Goal: Navigation & Orientation: Find specific page/section

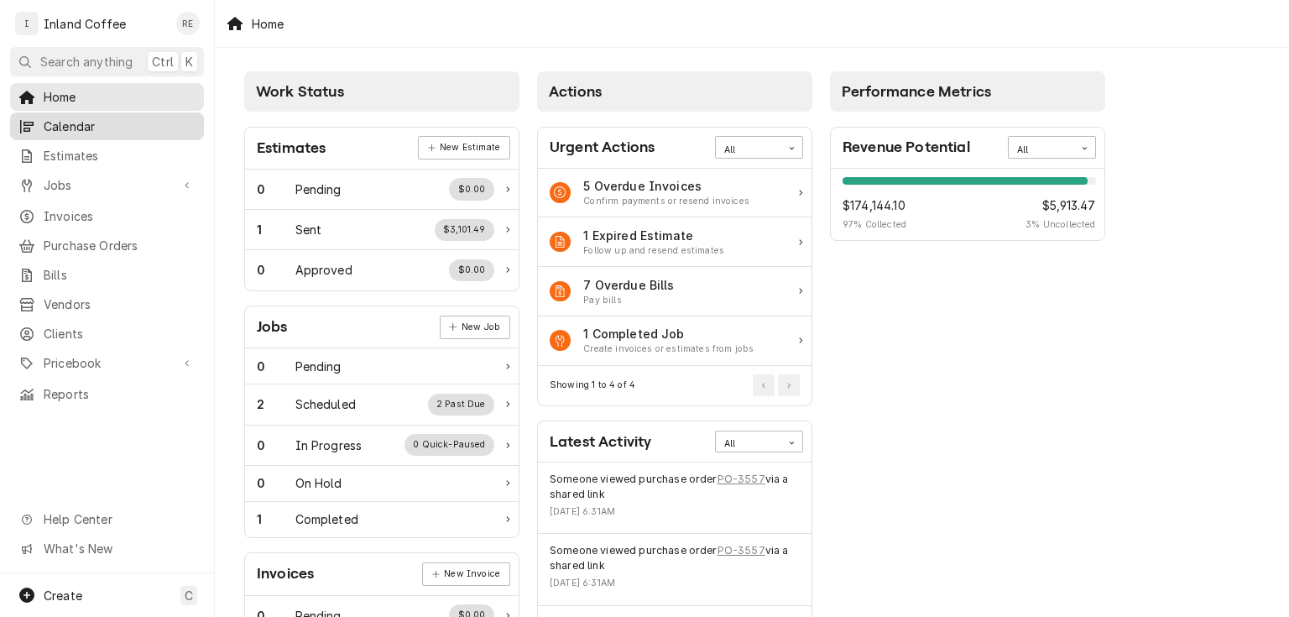
click at [86, 117] on span "Calendar" at bounding box center [120, 126] width 152 height 18
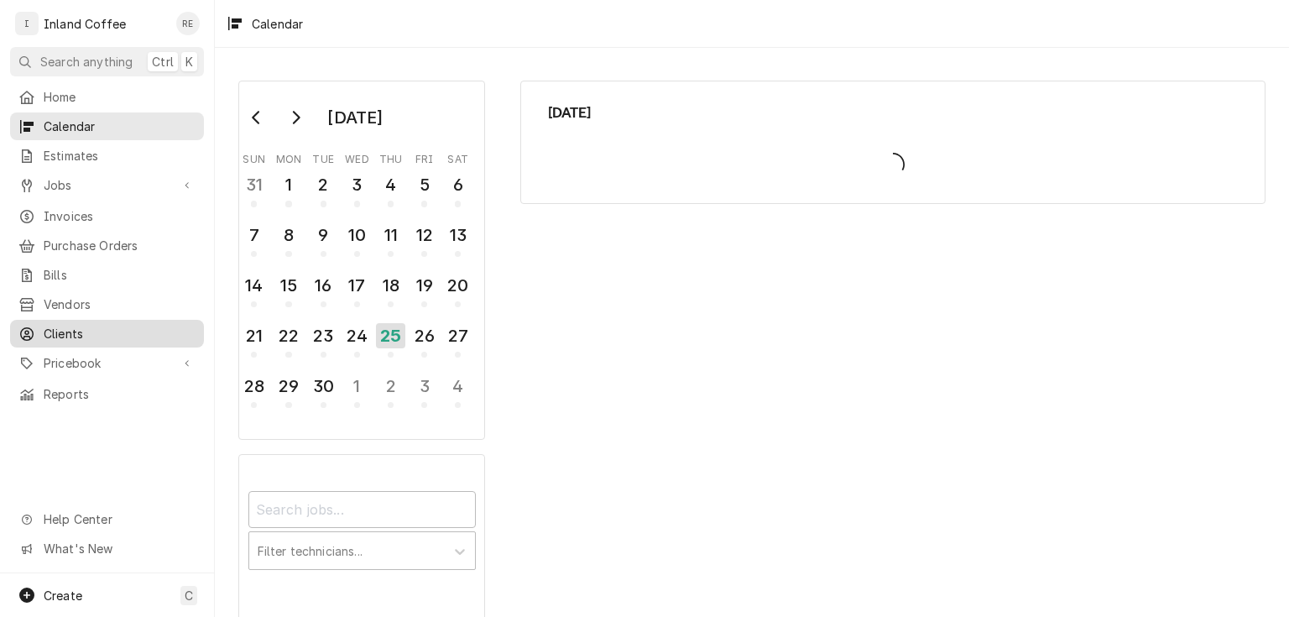
click at [67, 325] on span "Clients" at bounding box center [120, 334] width 152 height 18
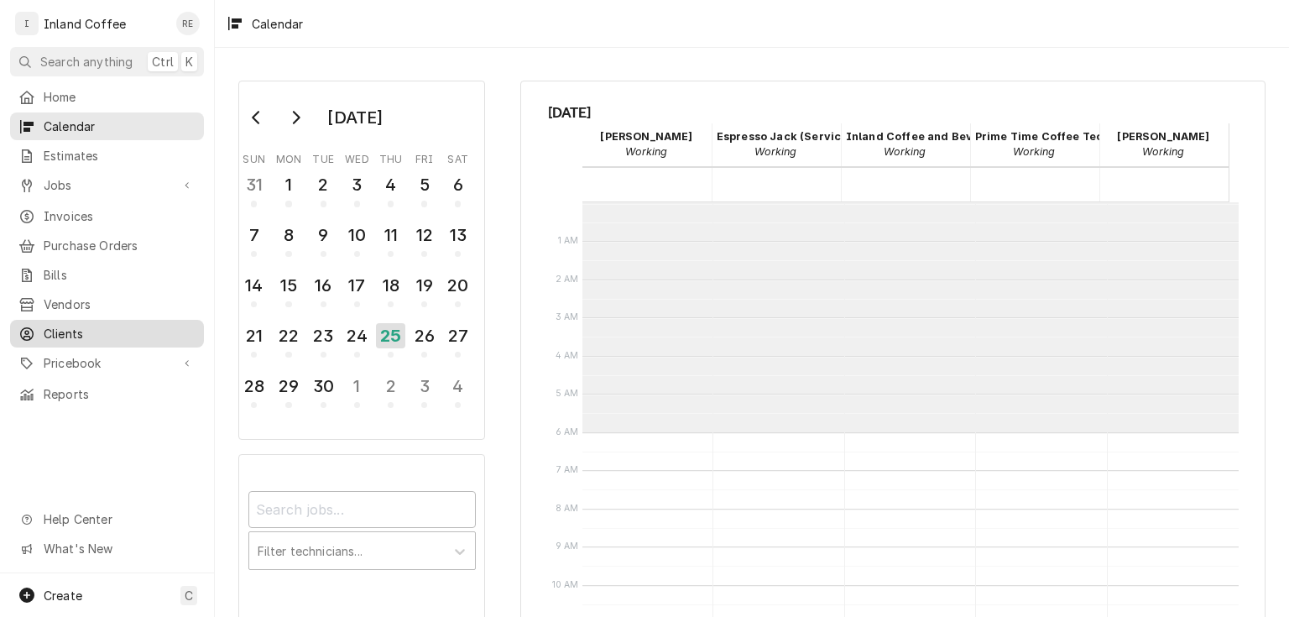
scroll to position [229, 0]
